Goal: Task Accomplishment & Management: Manage account settings

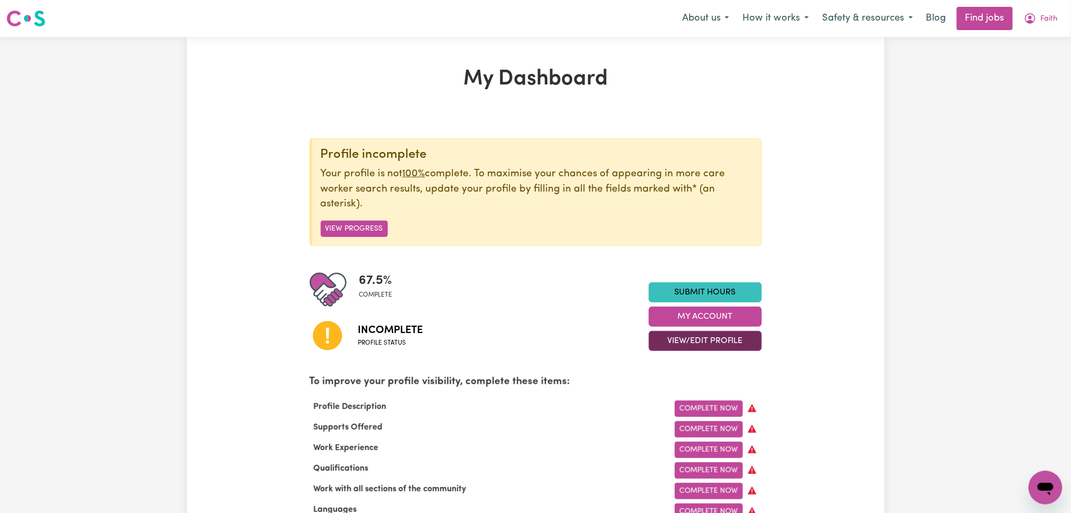
click at [661, 339] on button "View/Edit Profile" at bounding box center [705, 341] width 113 height 20
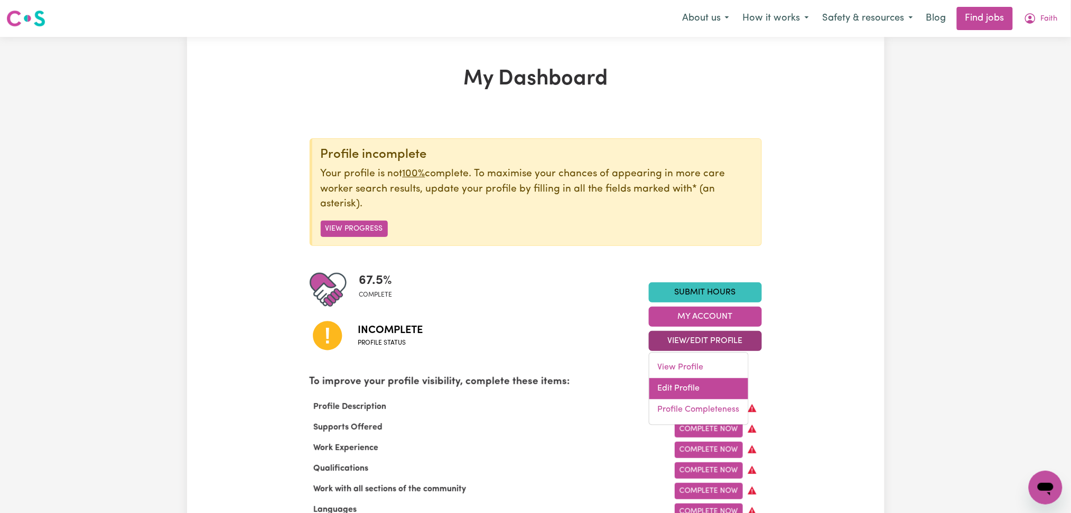
click at [666, 384] on link "Edit Profile" at bounding box center [698, 389] width 99 height 21
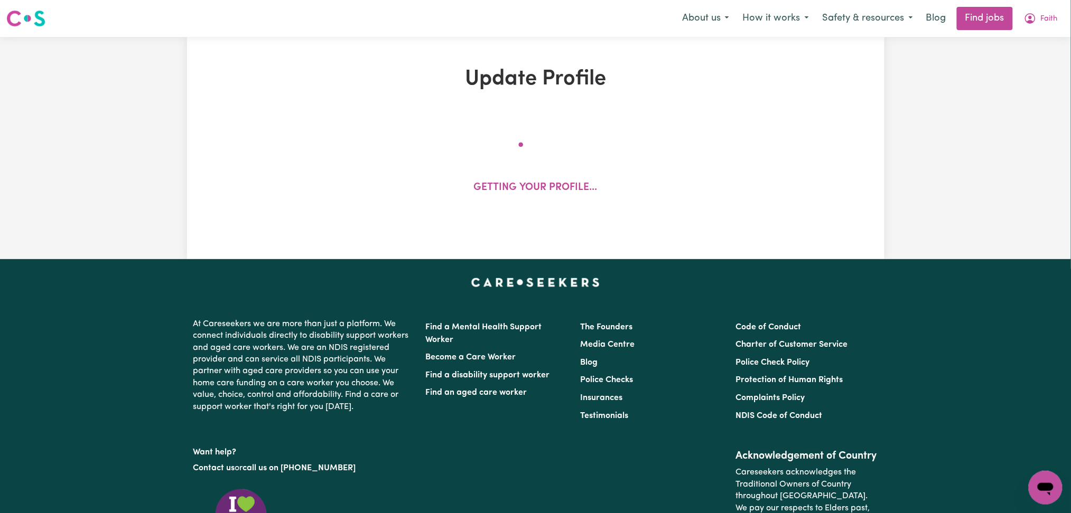
select select "[DEMOGRAPHIC_DATA]"
select select "[DEMOGRAPHIC_DATA] Work Visa"
select select "Studying a healthcare related degree or qualification"
select select "50"
select select "55"
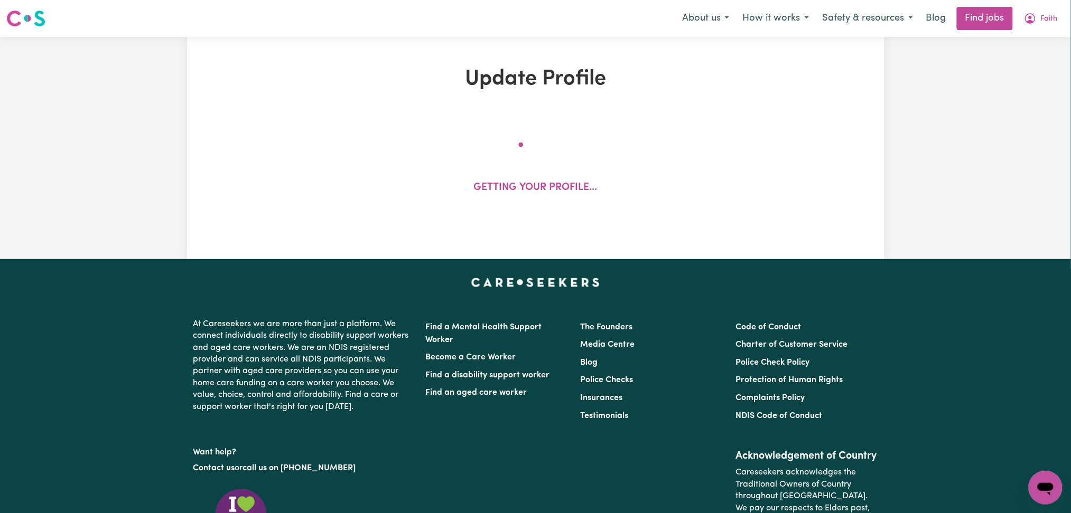
select select "60"
select select "70"
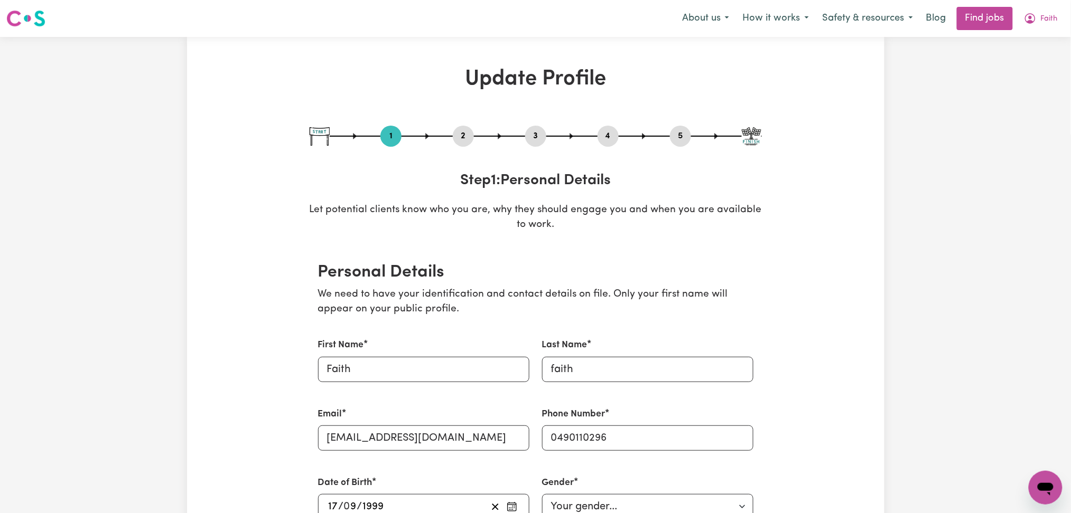
click at [457, 132] on button "2" at bounding box center [463, 136] width 21 height 14
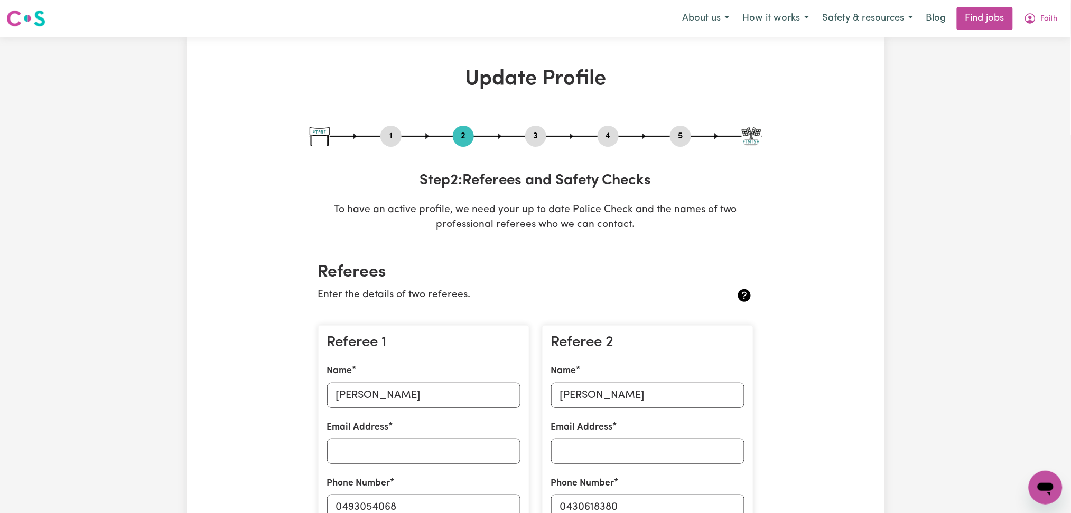
scroll to position [141, 0]
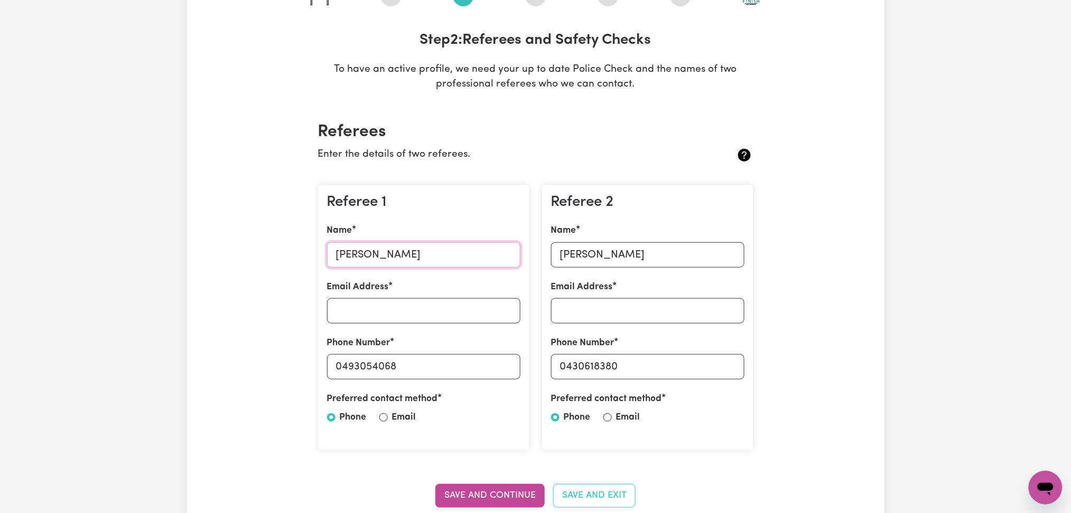
click at [368, 257] on input "[PERSON_NAME]" at bounding box center [423, 254] width 193 height 25
drag, startPoint x: 341, startPoint y: 366, endPoint x: 467, endPoint y: 372, distance: 125.9
click at [467, 372] on input "0493054068" at bounding box center [423, 366] width 193 height 25
click at [613, 252] on input "[PERSON_NAME]" at bounding box center [647, 254] width 193 height 25
drag, startPoint x: 568, startPoint y: 369, endPoint x: 685, endPoint y: 369, distance: 116.8
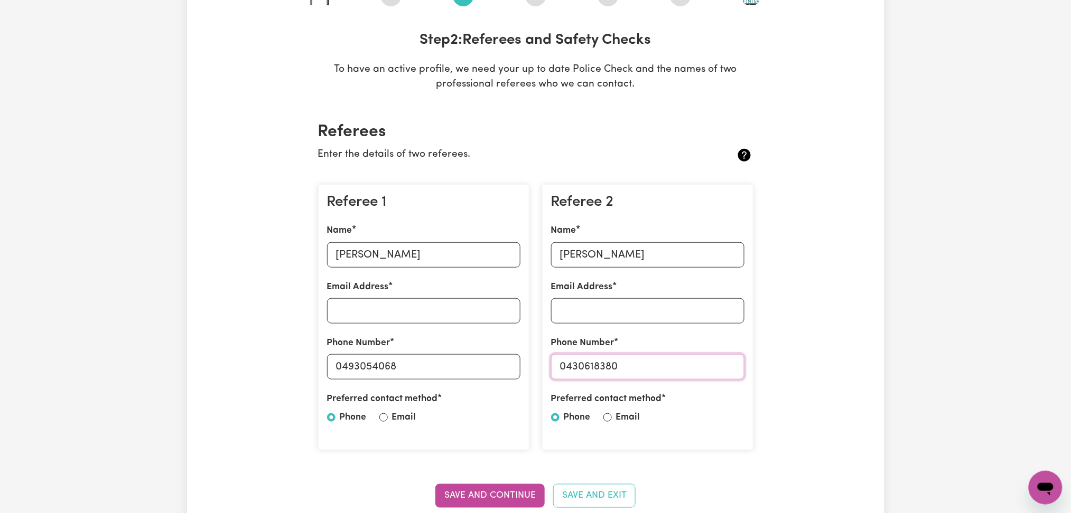
click at [685, 369] on input "0430618380" at bounding box center [647, 366] width 193 height 25
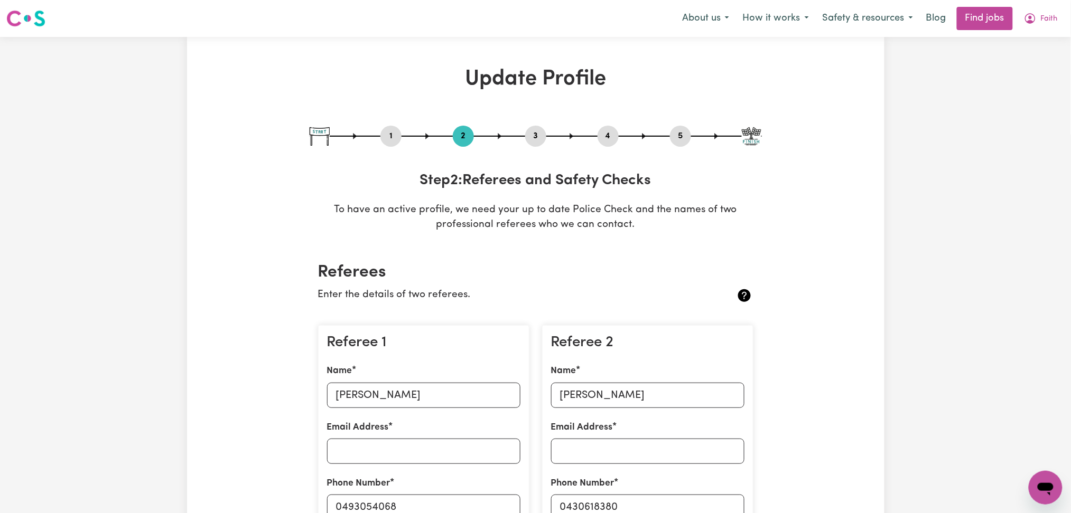
click at [614, 138] on button "4" at bounding box center [607, 136] width 21 height 14
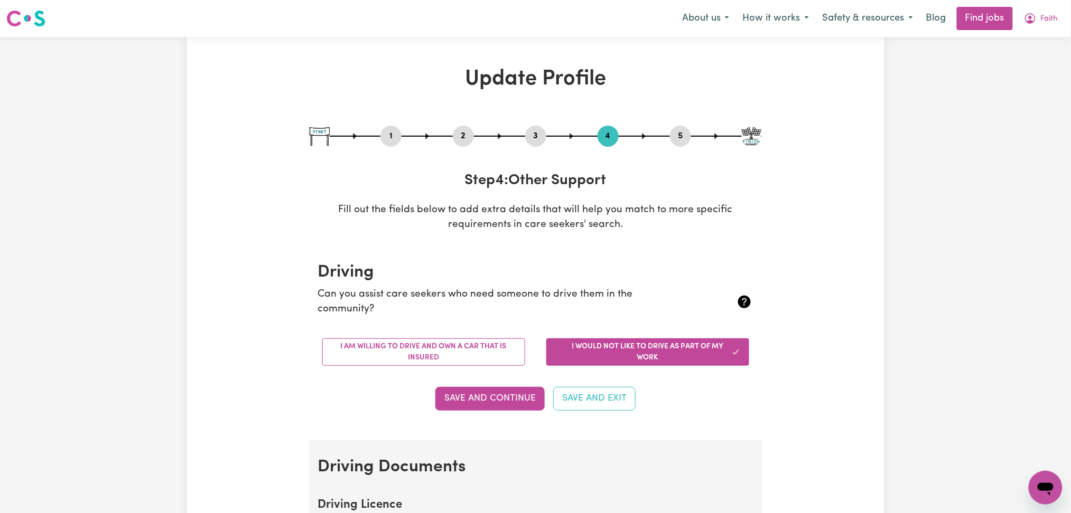
drag, startPoint x: 689, startPoint y: 137, endPoint x: 663, endPoint y: 153, distance: 30.4
click at [689, 137] on button "5" at bounding box center [680, 136] width 21 height 14
select select "I am providing services privately on my own"
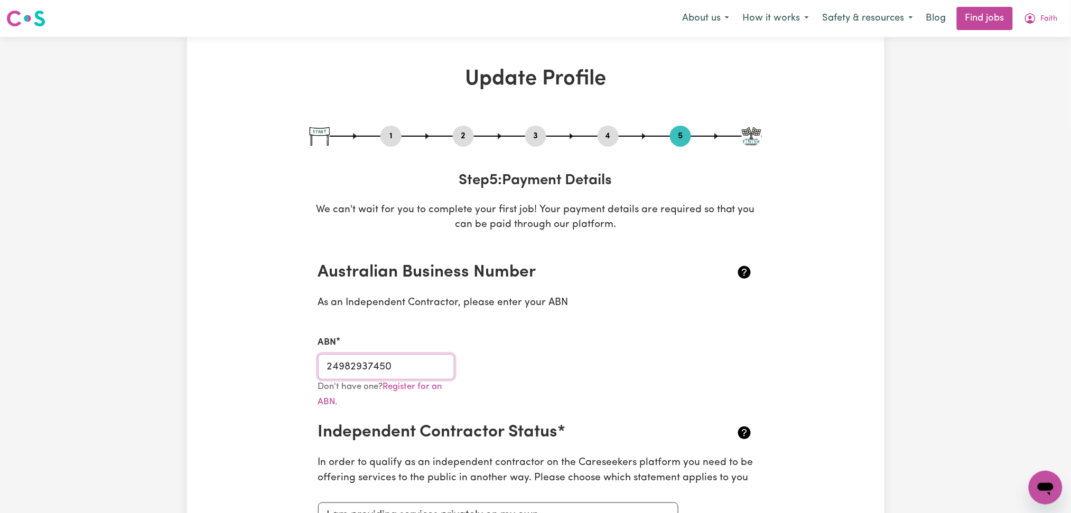
click at [428, 357] on input "24982937450" at bounding box center [386, 366] width 137 height 25
click at [393, 128] on div "1" at bounding box center [390, 136] width 21 height 21
click at [399, 136] on button "1" at bounding box center [390, 136] width 21 height 14
select select "[DEMOGRAPHIC_DATA]"
select select "[DEMOGRAPHIC_DATA] Work Visa"
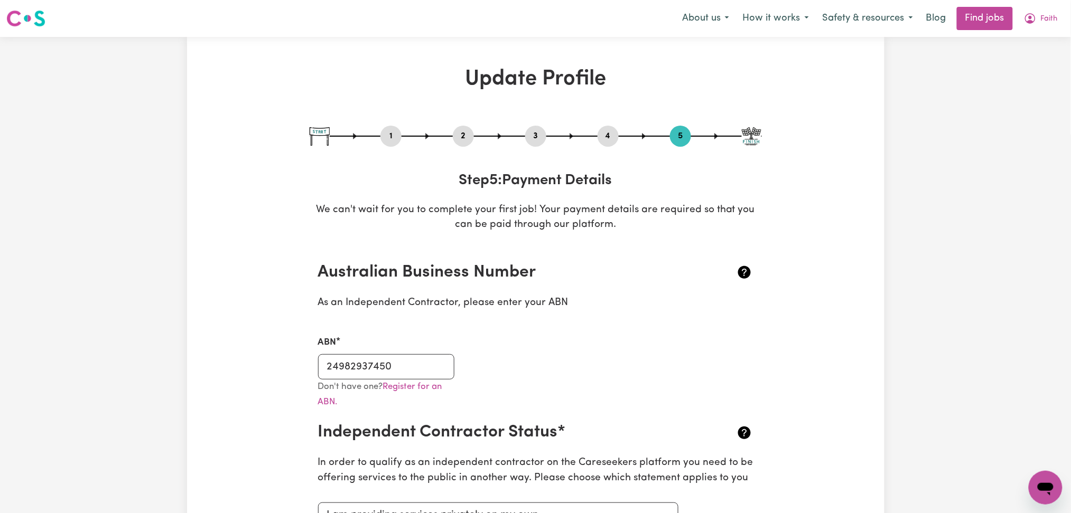
select select "Studying a healthcare related degree or qualification"
select select "50"
select select "55"
select select "60"
select select "70"
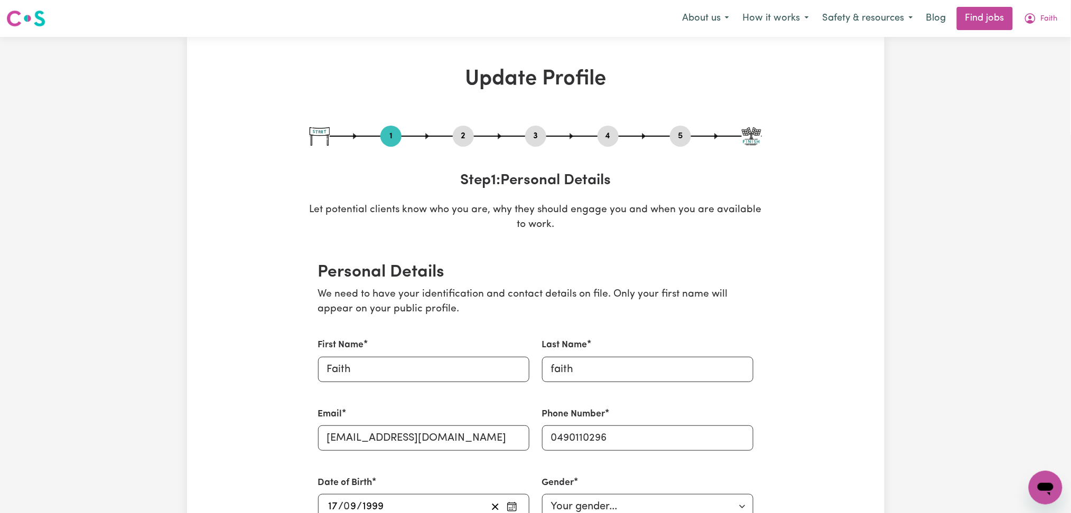
click at [677, 138] on button "5" at bounding box center [680, 136] width 21 height 14
select select "I am providing services privately on my own"
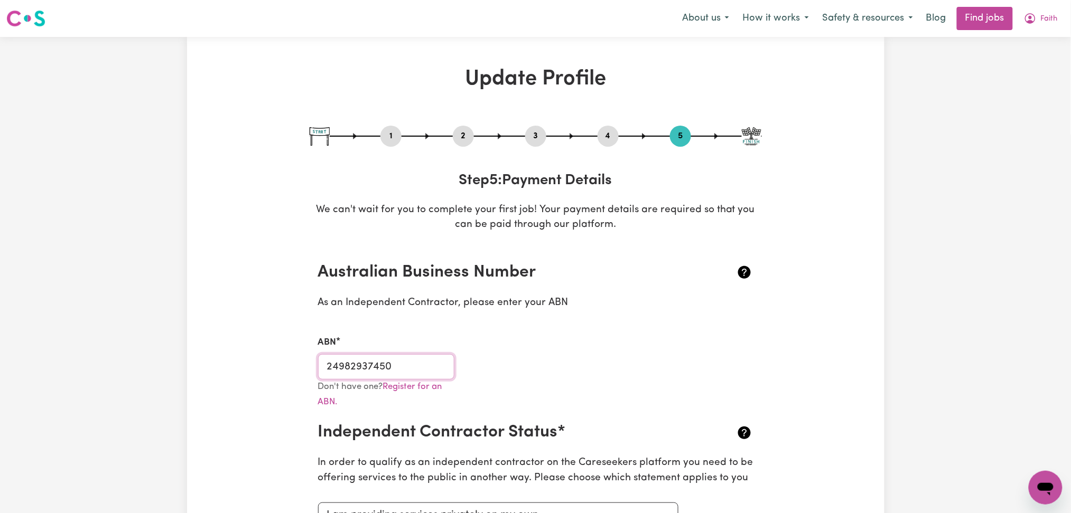
click at [364, 373] on input "24982937450" at bounding box center [386, 366] width 137 height 25
click at [1045, 17] on span "Faith" at bounding box center [1049, 19] width 17 height 12
click at [1023, 58] on link "My Dashboard" at bounding box center [1022, 61] width 83 height 20
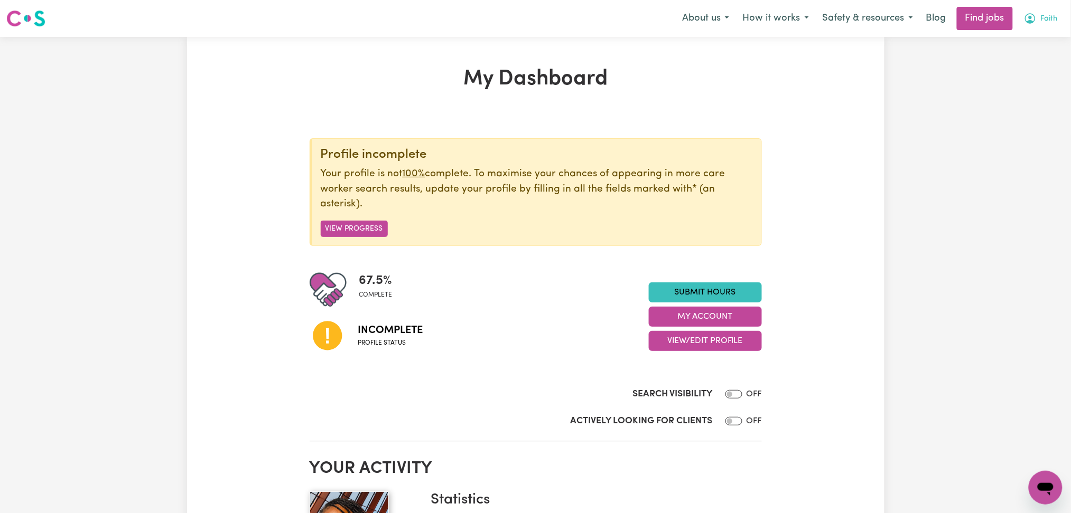
click at [1045, 19] on span "Faith" at bounding box center [1049, 19] width 17 height 12
click at [1018, 87] on link "Logout" at bounding box center [1022, 81] width 83 height 20
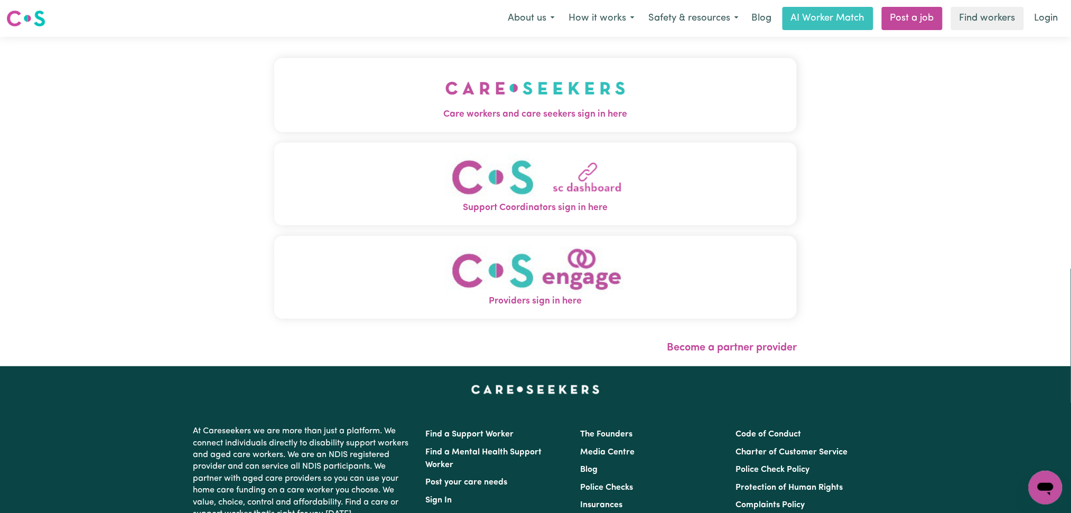
click at [356, 108] on span "Care workers and care seekers sign in here" at bounding box center [535, 115] width 523 height 14
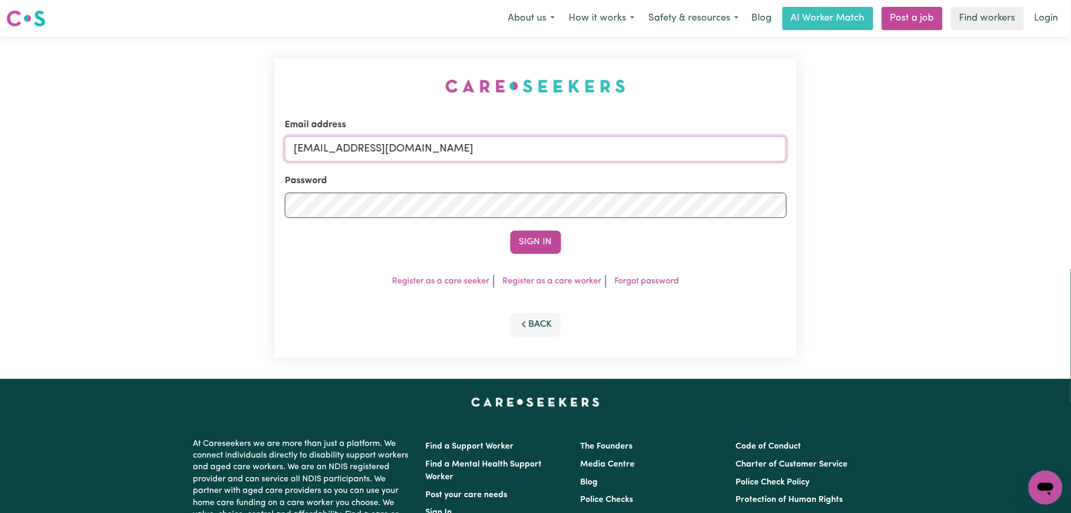
click at [395, 147] on input "[EMAIL_ADDRESS][DOMAIN_NAME]" at bounding box center [536, 148] width 502 height 25
drag, startPoint x: 349, startPoint y: 145, endPoint x: 638, endPoint y: 145, distance: 288.4
click at [640, 145] on input "Superuser~[EMAIL_ADDRESS][DOMAIN_NAME]" at bounding box center [536, 148] width 502 height 25
type input "Superuser~[EMAIL_ADDRESS][DOMAIN_NAME]"
click at [524, 246] on button "Sign In" at bounding box center [535, 242] width 51 height 23
